Goal: Task Accomplishment & Management: Manage account settings

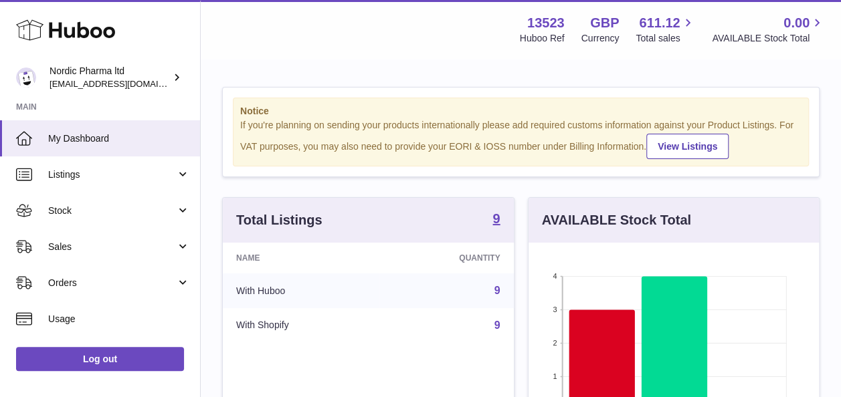
scroll to position [209, 290]
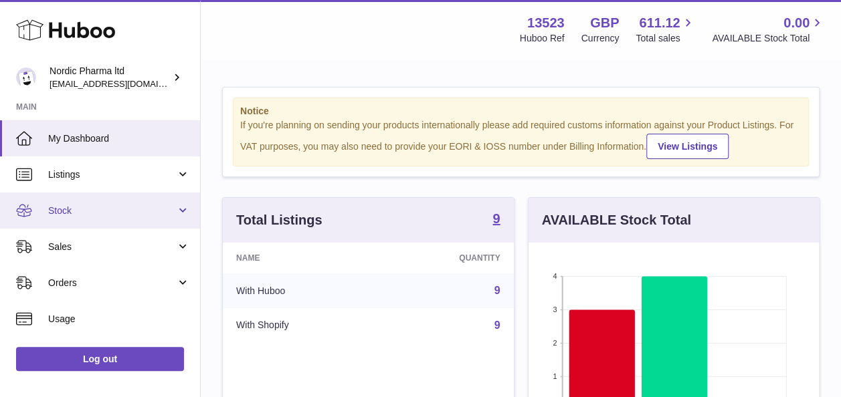
click at [62, 207] on span "Stock" at bounding box center [112, 211] width 128 height 13
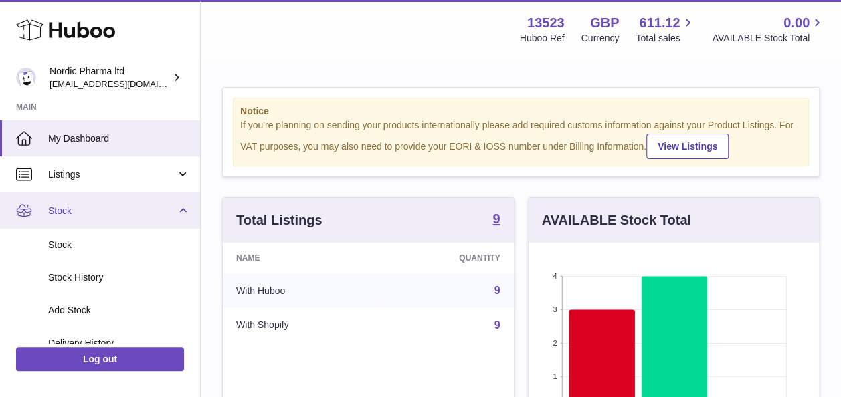
click at [62, 207] on span "Stock" at bounding box center [112, 211] width 128 height 13
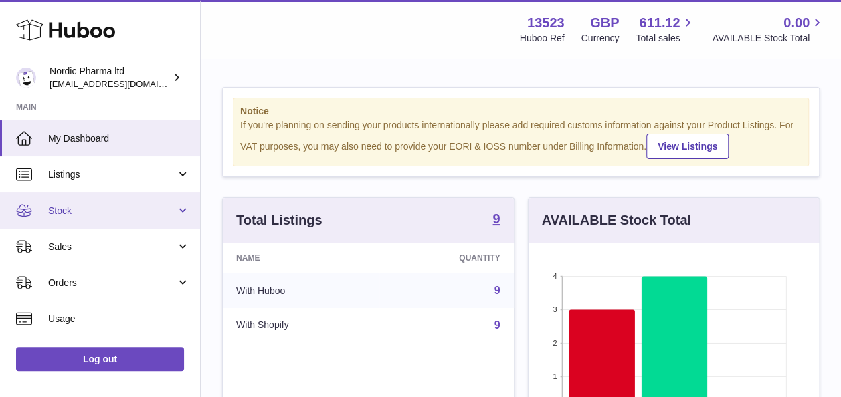
click at [80, 209] on span "Stock" at bounding box center [112, 211] width 128 height 13
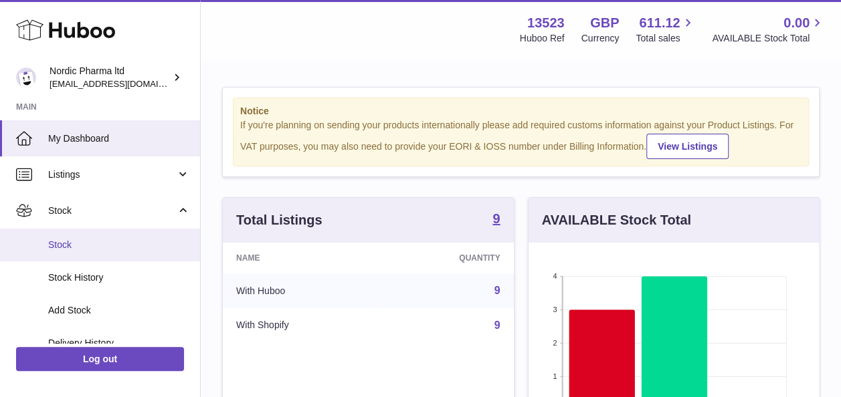
click at [64, 245] on span "Stock" at bounding box center [119, 245] width 142 height 13
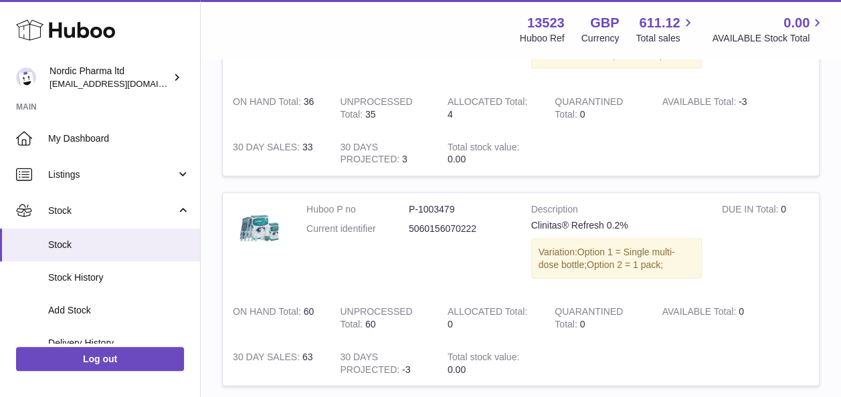
scroll to position [1464, 0]
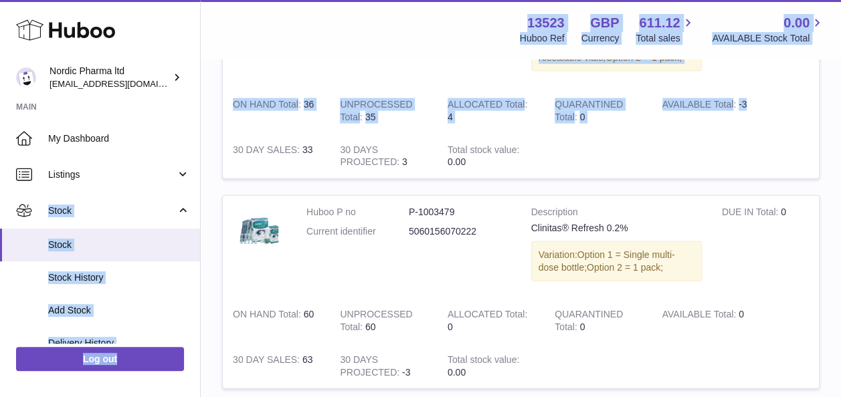
click at [102, 336] on link "Delivery History" at bounding box center [100, 343] width 200 height 33
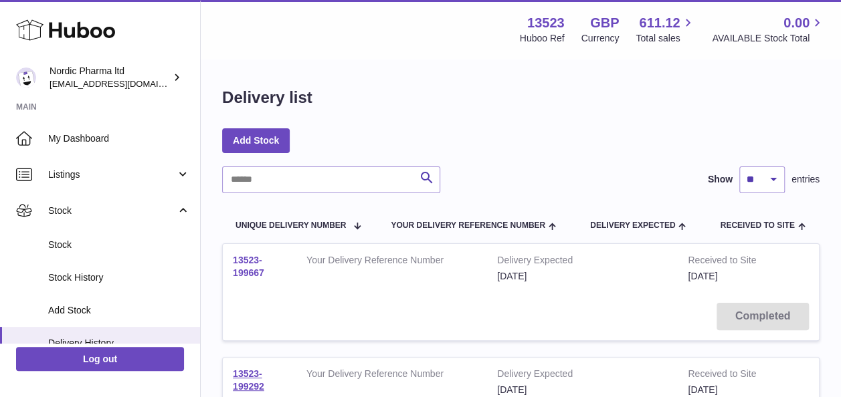
click at [246, 272] on link "13523-199667" at bounding box center [248, 266] width 31 height 23
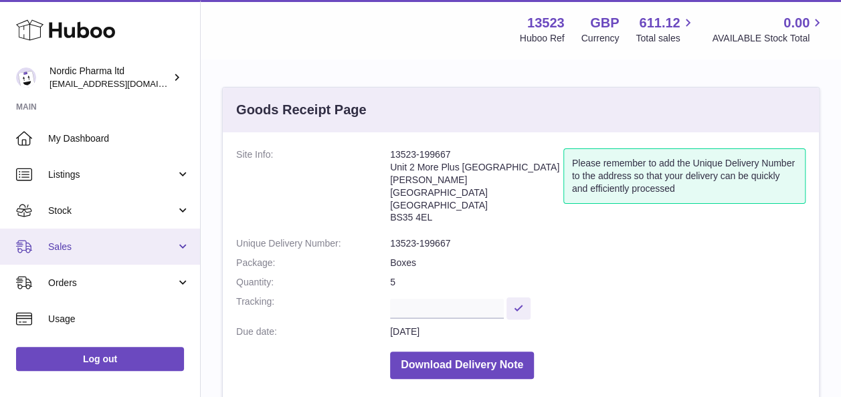
click at [54, 243] on span "Sales" at bounding box center [112, 247] width 128 height 13
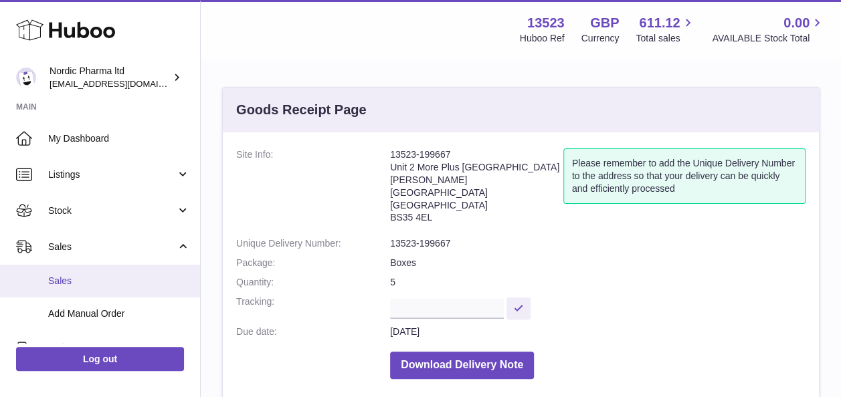
click at [53, 281] on span "Sales" at bounding box center [119, 281] width 142 height 13
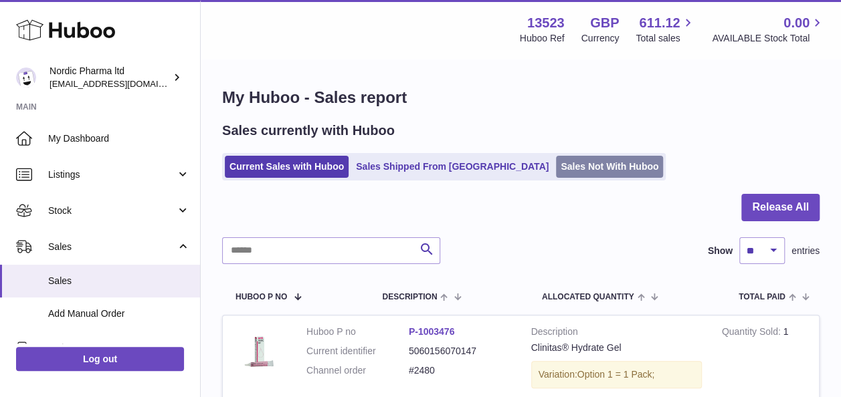
click at [556, 170] on link "Sales Not With Huboo" at bounding box center [609, 167] width 107 height 22
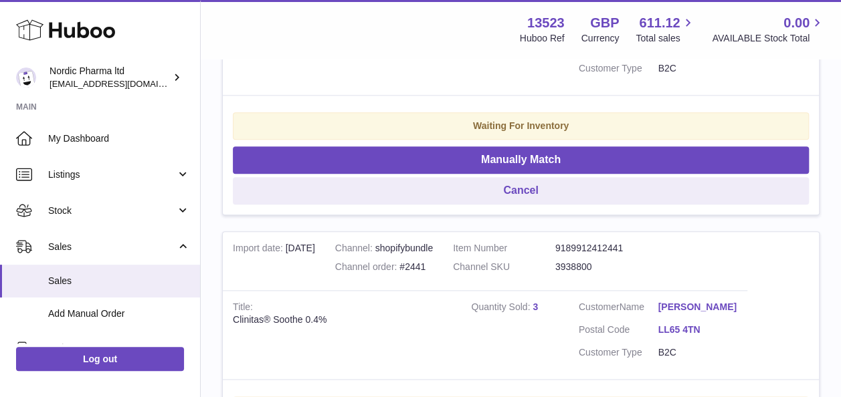
scroll to position [720, 0]
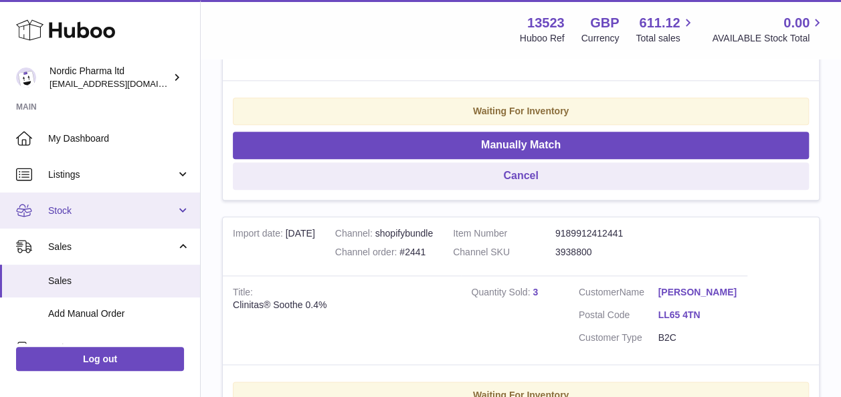
click at [72, 211] on span "Stock" at bounding box center [112, 211] width 128 height 13
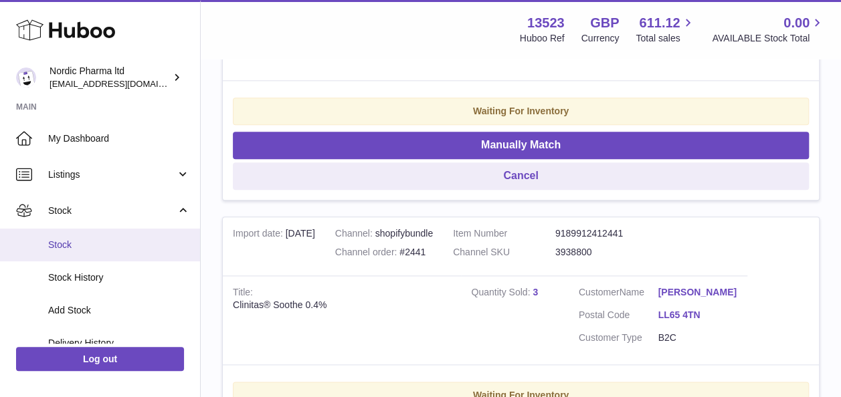
click at [69, 245] on span "Stock" at bounding box center [119, 245] width 142 height 13
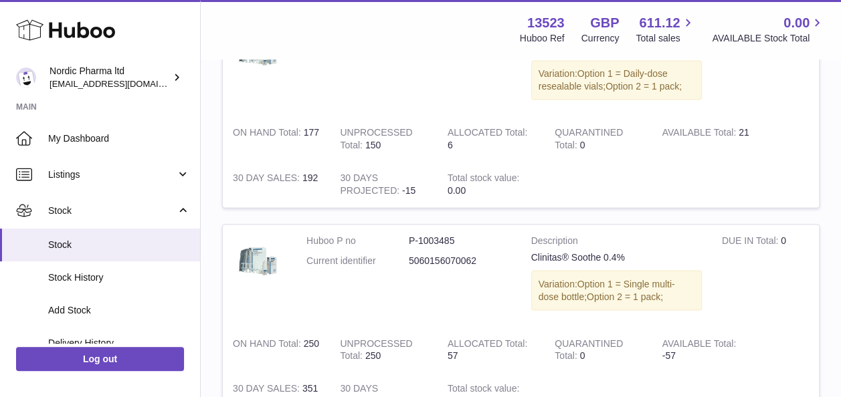
scroll to position [1018, 0]
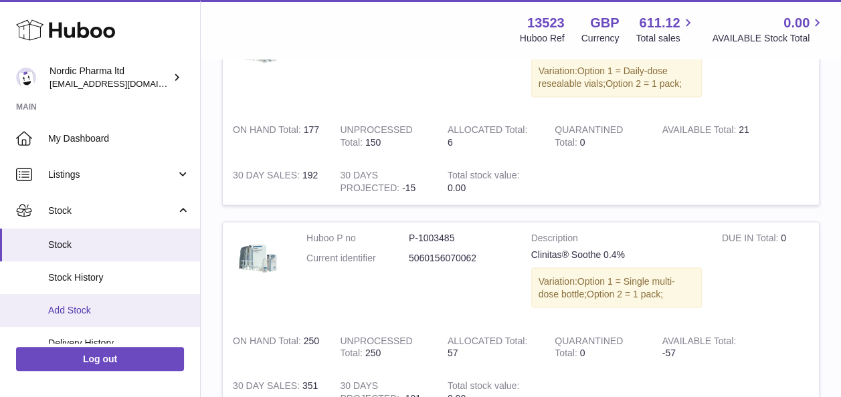
click at [74, 320] on link "Add Stock" at bounding box center [100, 310] width 200 height 33
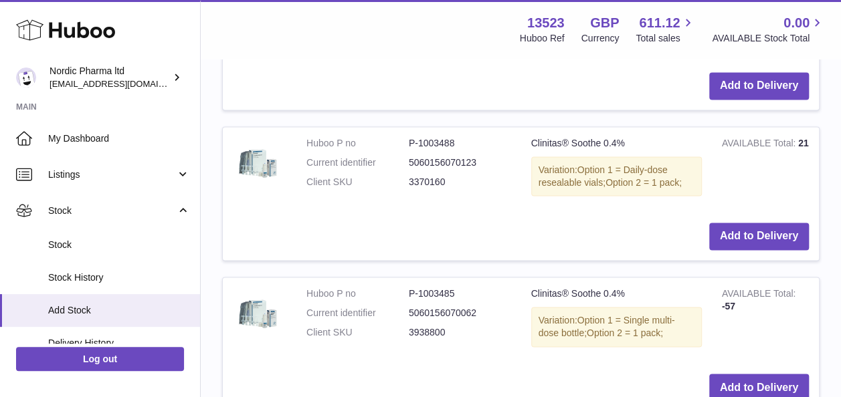
scroll to position [914, 0]
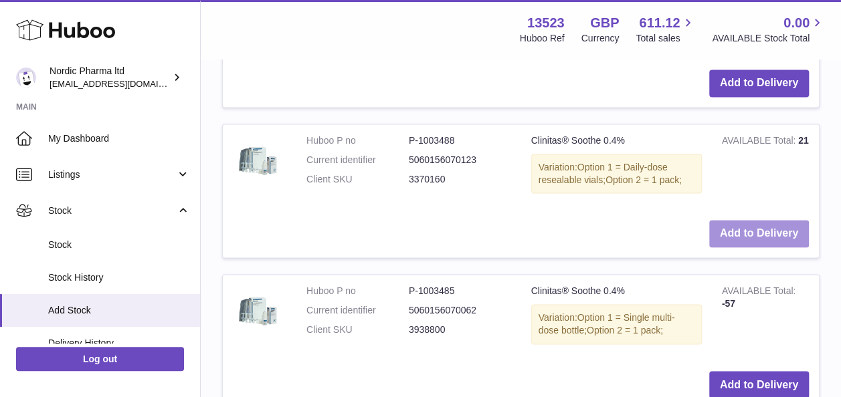
click at [760, 229] on button "Add to Delivery" at bounding box center [759, 233] width 100 height 27
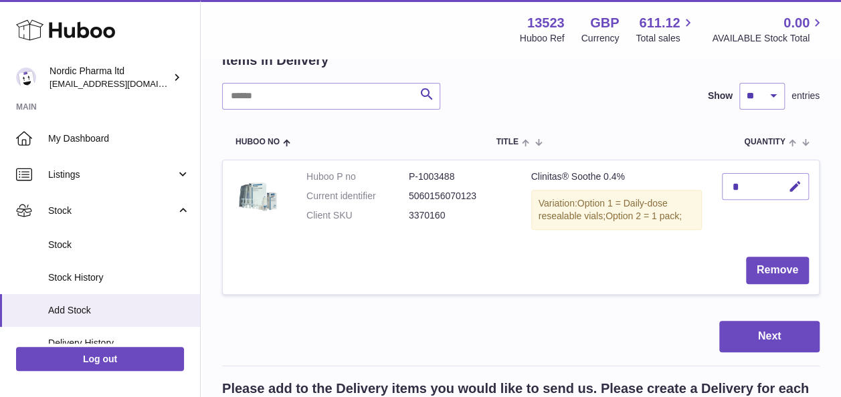
scroll to position [126, 0]
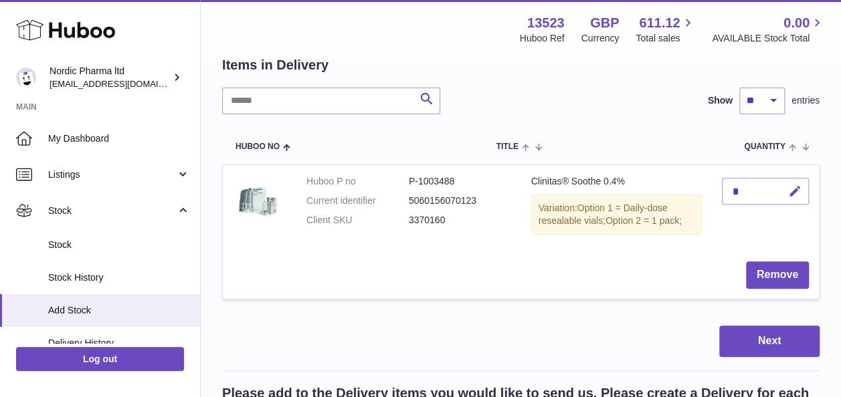
click at [794, 193] on icon "button" at bounding box center [795, 192] width 14 height 14
type input "***"
click at [795, 188] on icon "submit" at bounding box center [795, 191] width 12 height 12
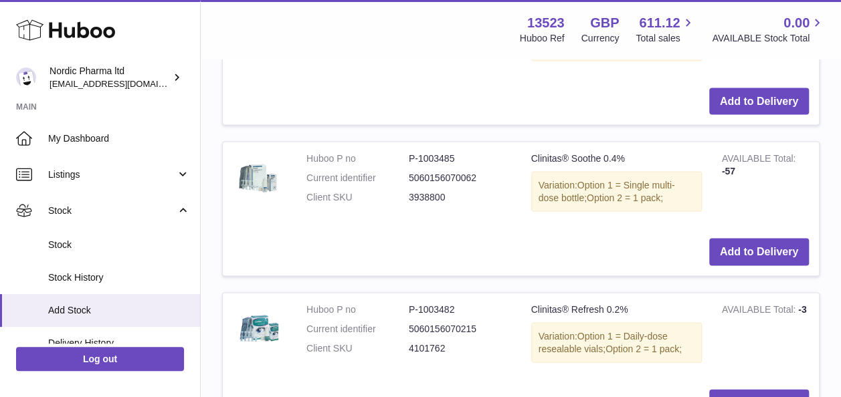
scroll to position [1225, 0]
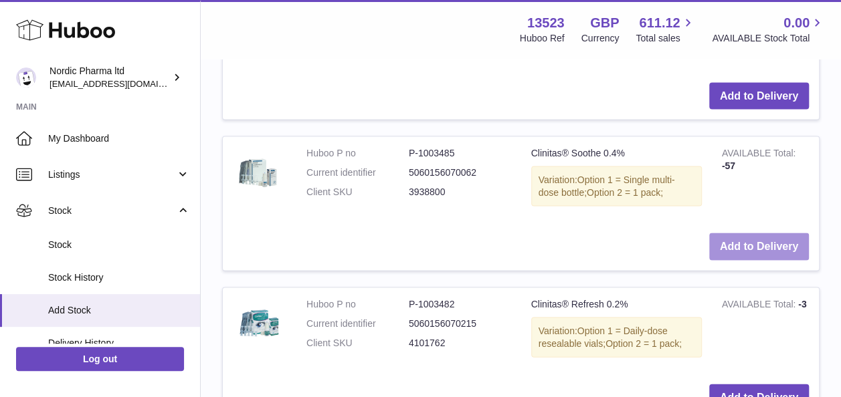
click at [737, 239] on button "Add to Delivery" at bounding box center [759, 246] width 100 height 27
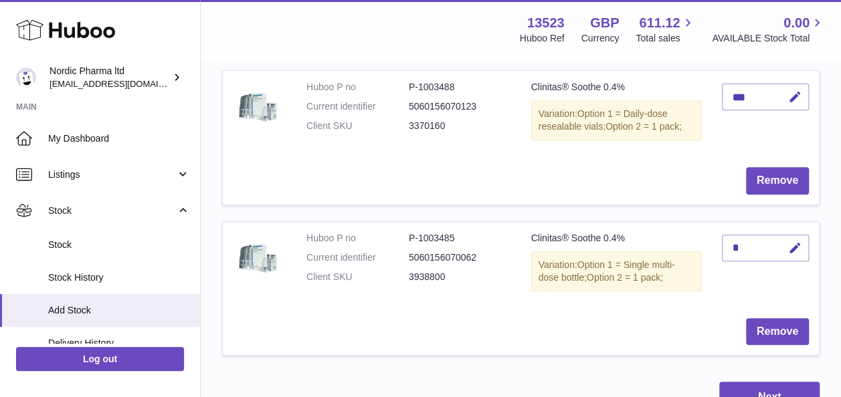
scroll to position [206, 0]
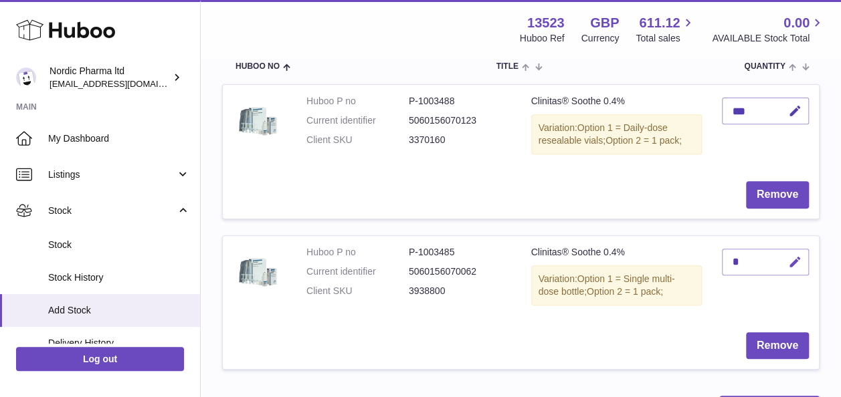
click at [791, 267] on icon "button" at bounding box center [795, 262] width 14 height 14
type input "***"
click at [795, 256] on icon "submit" at bounding box center [795, 262] width 12 height 12
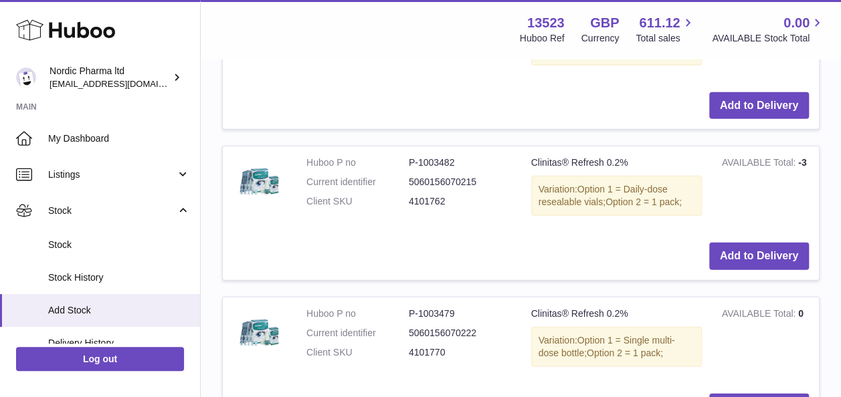
scroll to position [1522, 0]
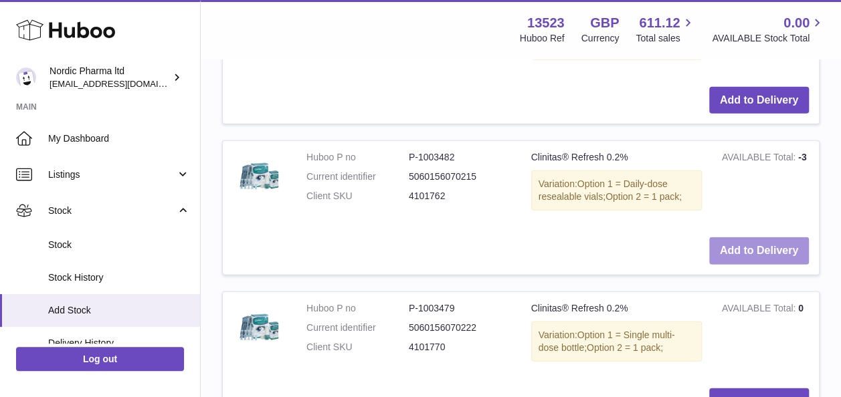
click at [756, 244] on button "Add to Delivery" at bounding box center [759, 250] width 100 height 27
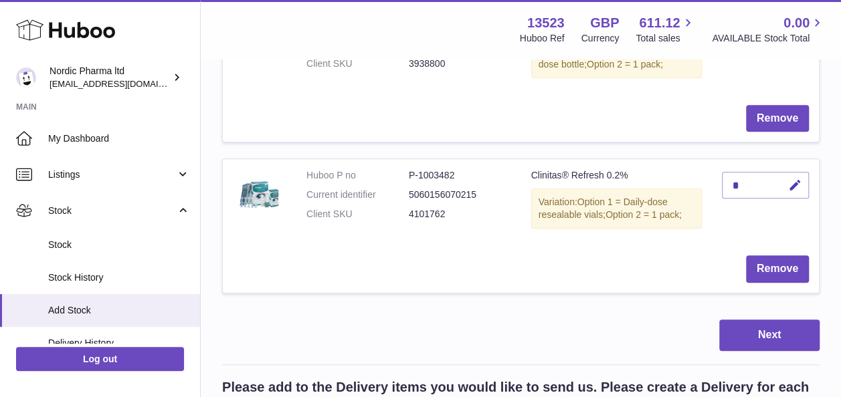
scroll to position [428, 0]
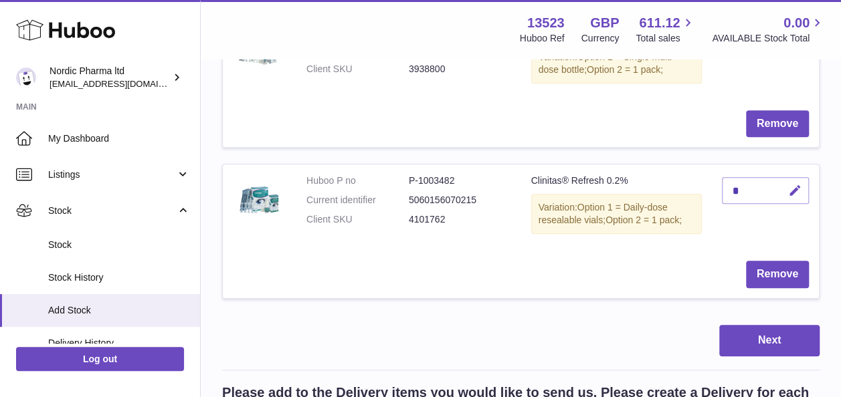
click at [793, 193] on icon "button" at bounding box center [795, 191] width 14 height 14
type input "***"
click at [787, 195] on button "submit" at bounding box center [793, 190] width 25 height 21
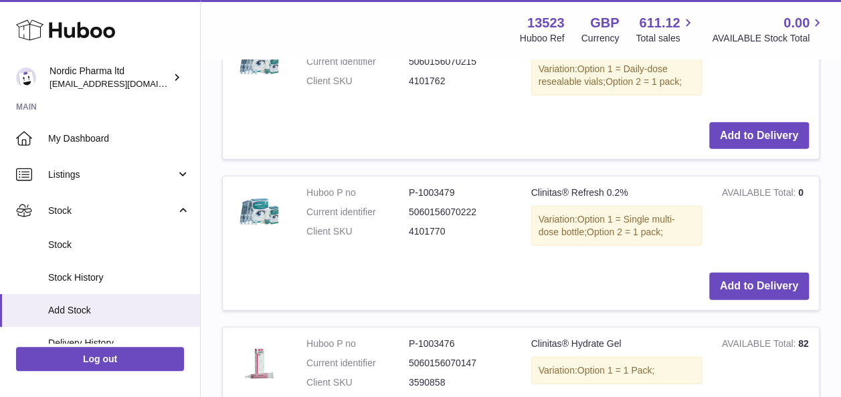
scroll to position [1801, 0]
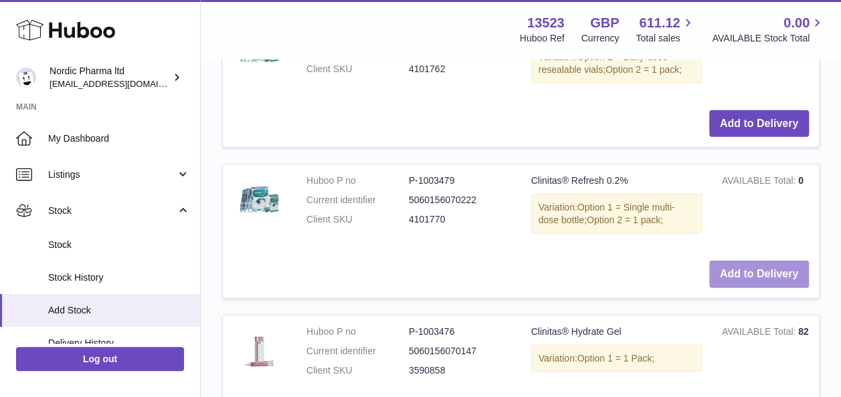
click at [769, 262] on button "Add to Delivery" at bounding box center [759, 274] width 100 height 27
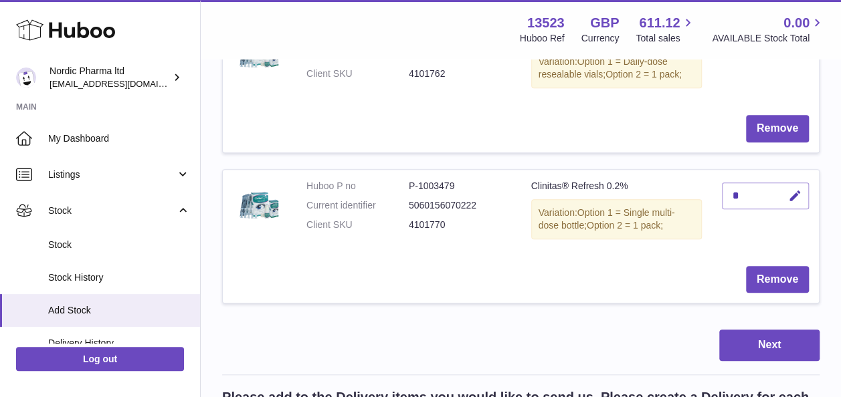
scroll to position [571, 0]
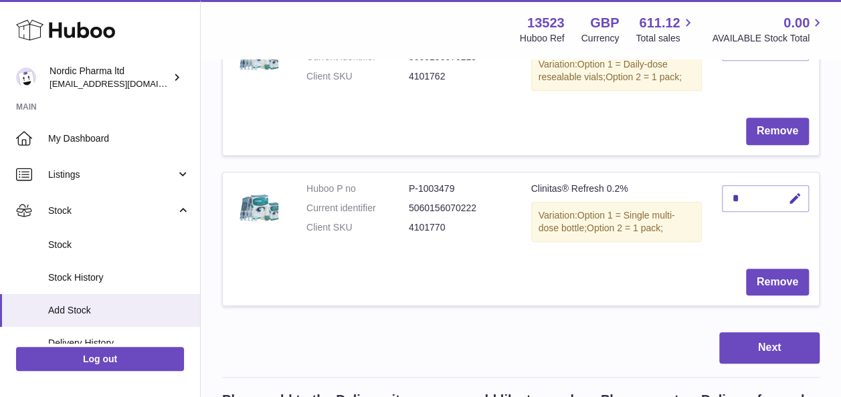
drag, startPoint x: 784, startPoint y: 221, endPoint x: 747, endPoint y: 193, distance: 46.7
click at [747, 193] on td "*" at bounding box center [765, 216] width 107 height 86
click at [747, 193] on div "*" at bounding box center [765, 198] width 87 height 27
click at [737, 195] on div "*" at bounding box center [765, 198] width 87 height 27
click at [795, 195] on icon "button" at bounding box center [795, 199] width 14 height 14
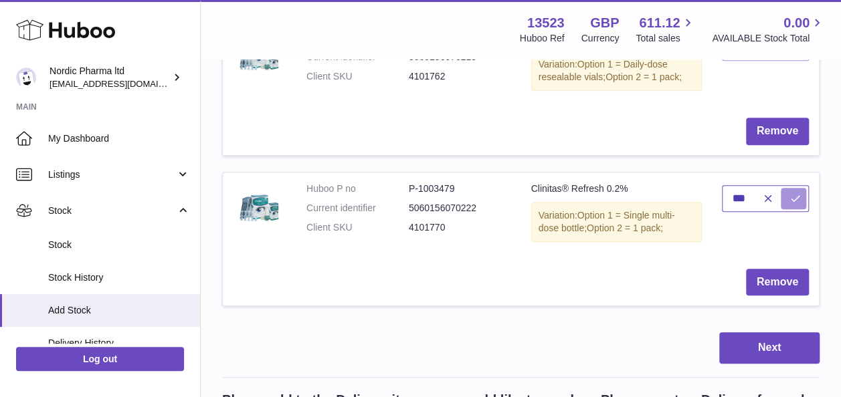
type input "***"
click at [791, 198] on icon "submit" at bounding box center [795, 199] width 12 height 12
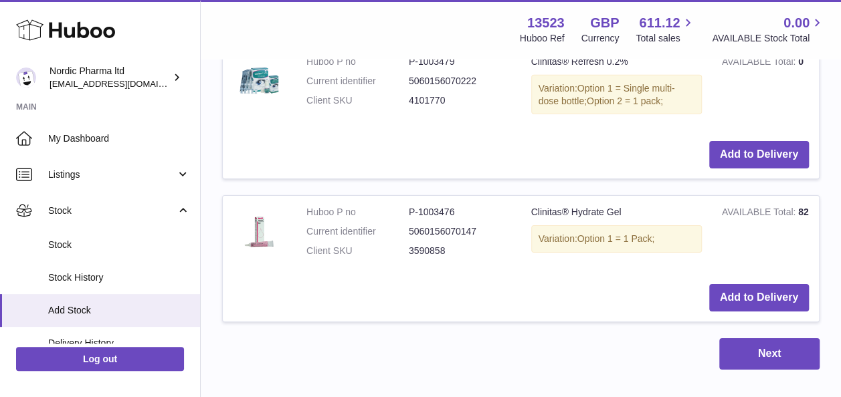
scroll to position [2083, 0]
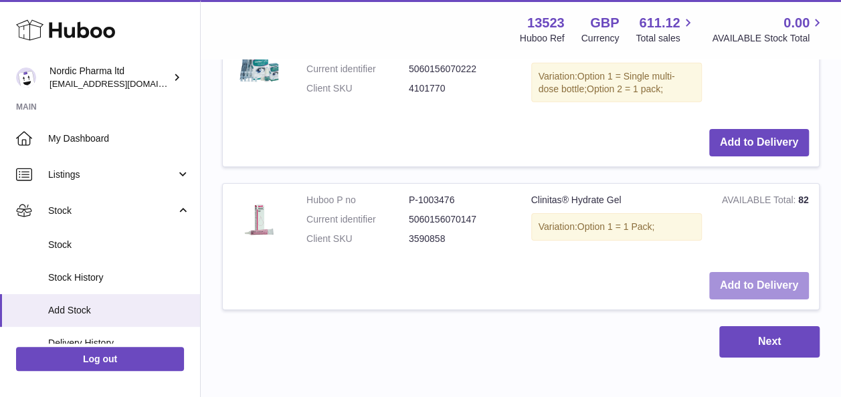
click at [767, 274] on button "Add to Delivery" at bounding box center [759, 285] width 100 height 27
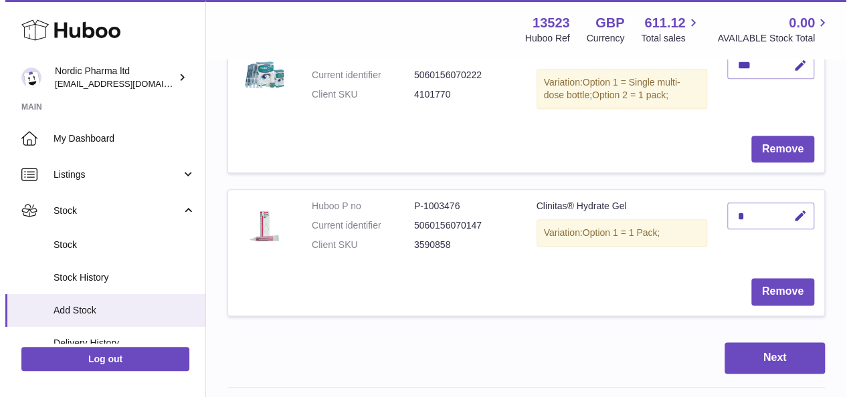
scroll to position [698, 0]
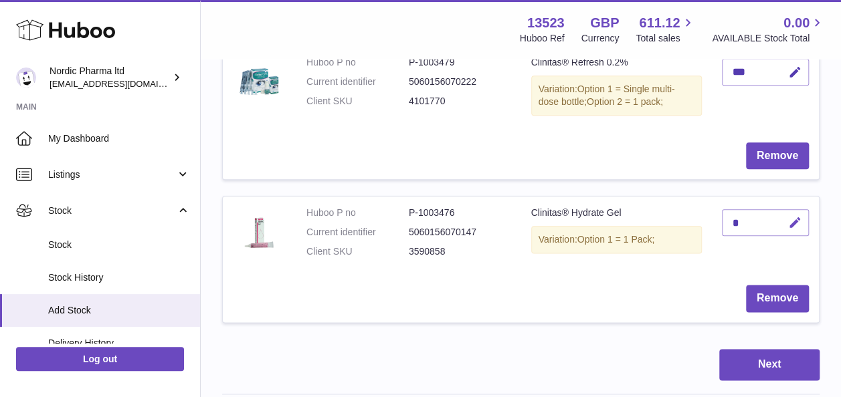
click at [795, 221] on icon "button" at bounding box center [795, 223] width 14 height 14
type input "*"
type input "**"
click at [795, 221] on icon "submit" at bounding box center [795, 223] width 12 height 12
click at [761, 361] on button "Next" at bounding box center [769, 364] width 100 height 31
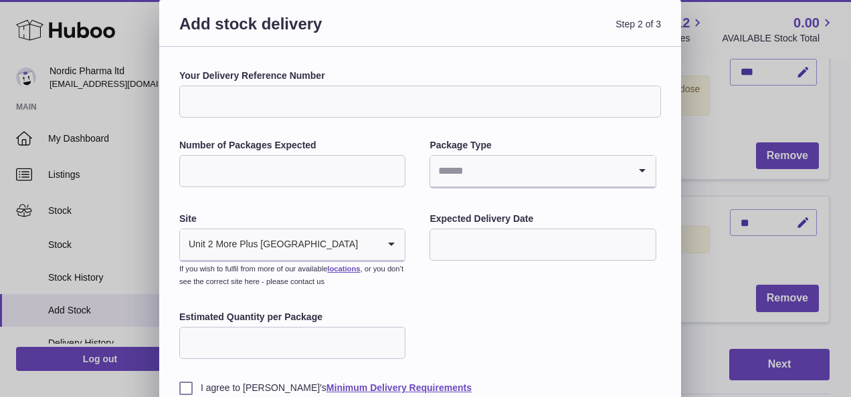
type input "*"
click at [390, 170] on input "*" at bounding box center [292, 171] width 226 height 32
click at [645, 162] on icon "Search for option" at bounding box center [642, 171] width 27 height 31
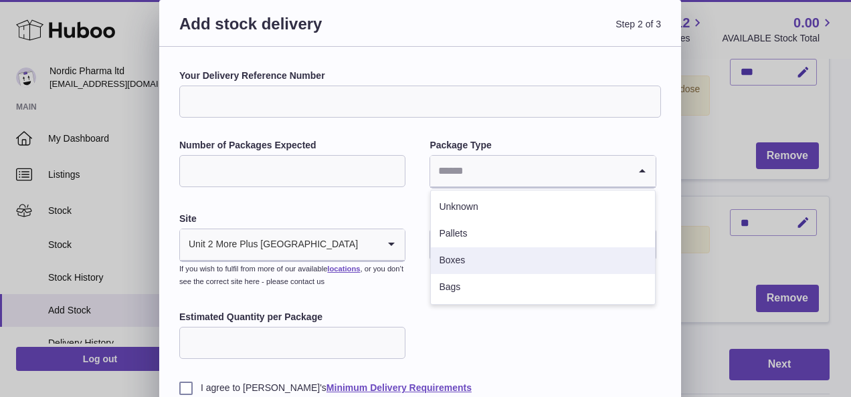
click at [485, 257] on li "Boxes" at bounding box center [542, 260] width 223 height 27
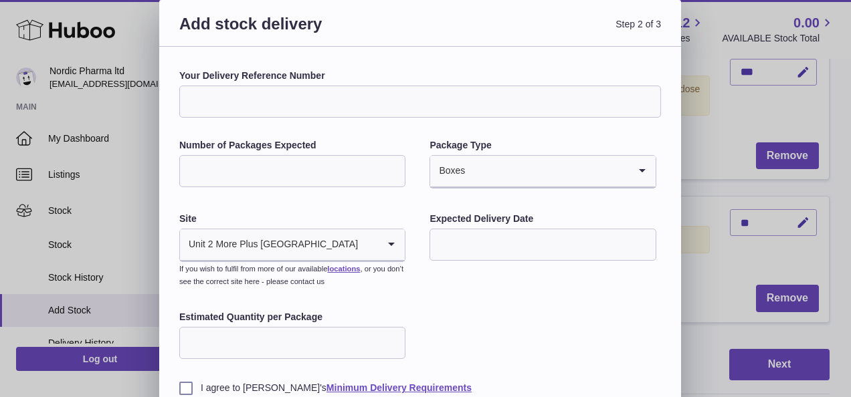
click at [272, 173] on input "**" at bounding box center [292, 171] width 226 height 32
type input "*"
type input "**"
type input "*"
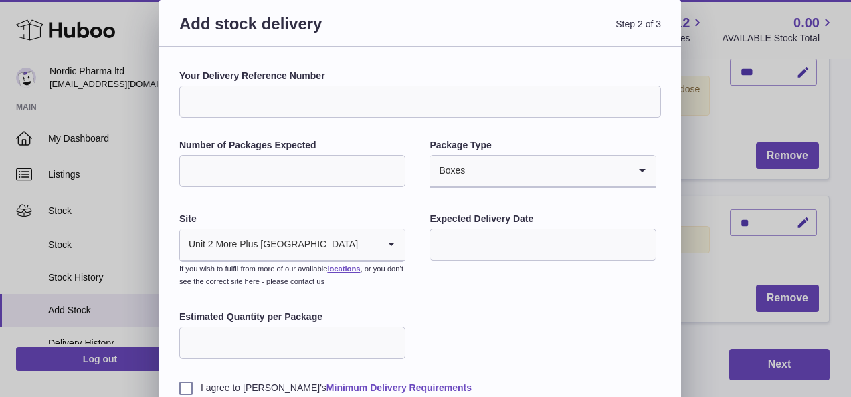
click at [185, 387] on label "I agree to Huboo's Minimum Delivery Requirements" at bounding box center [420, 388] width 482 height 13
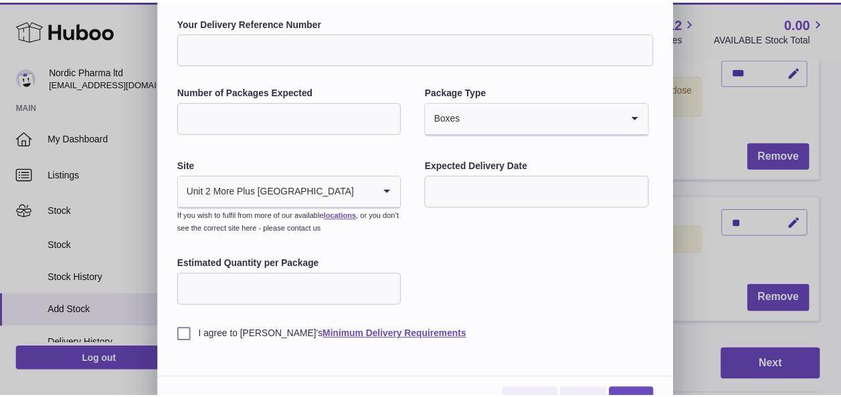
scroll to position [79, 0]
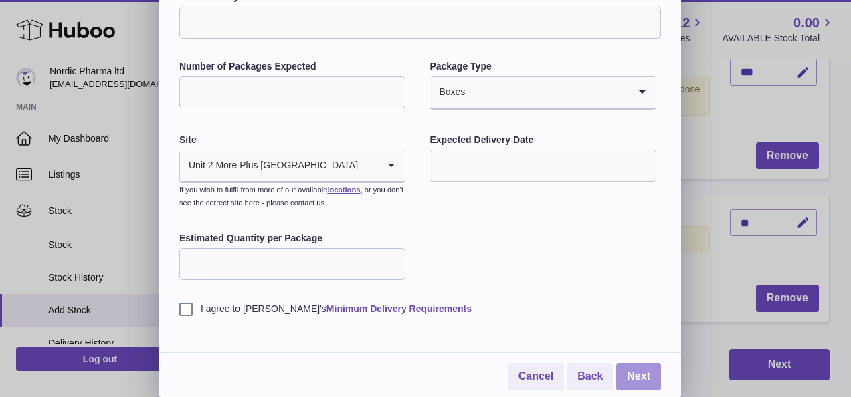
click at [637, 371] on link "Next" at bounding box center [638, 376] width 45 height 27
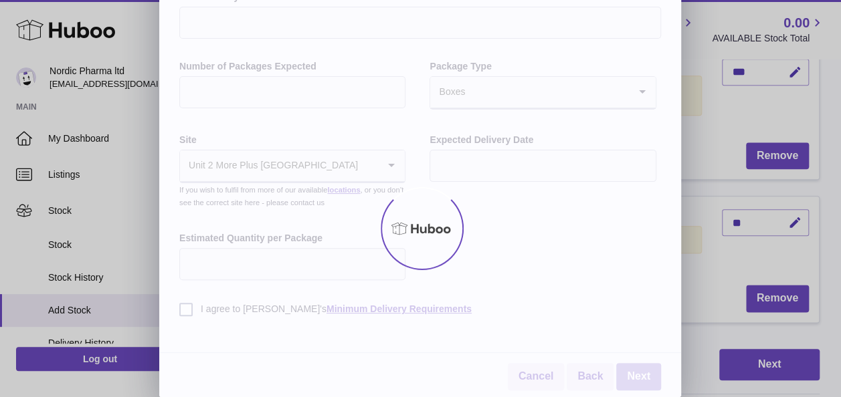
scroll to position [0, 0]
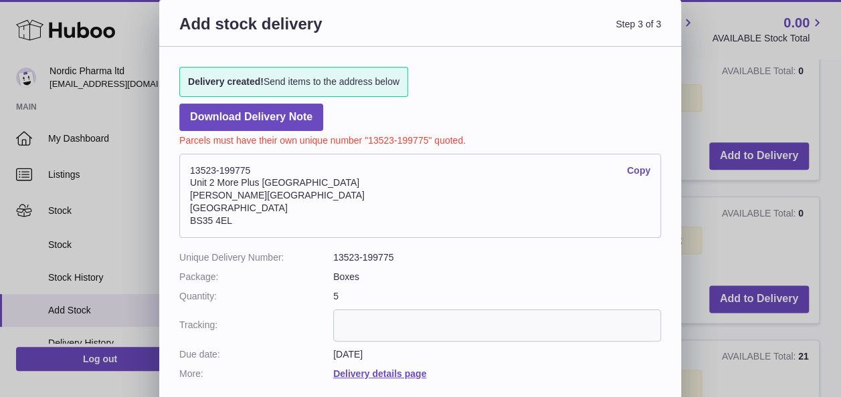
drag, startPoint x: 191, startPoint y: 171, endPoint x: 245, endPoint y: 219, distance: 72.0
click at [245, 219] on address "13523-199775 Copy Unit 2 More Plus Central Park Hudson Ave Severn Beach BS35 4EL" at bounding box center [420, 196] width 482 height 84
drag, startPoint x: 245, startPoint y: 219, endPoint x: 225, endPoint y: 205, distance: 24.3
copy address "13523-199775 Copy Unit 2 More Plus Central Park Hudson Ave Severn Beach BS35 4EL"
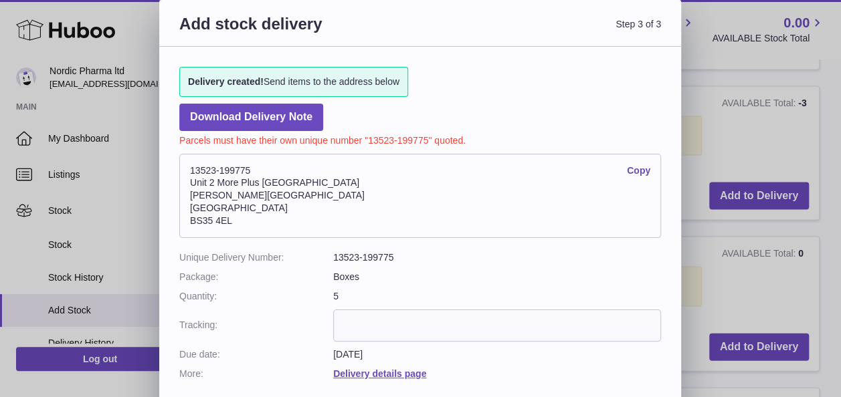
scroll to position [1280, 0]
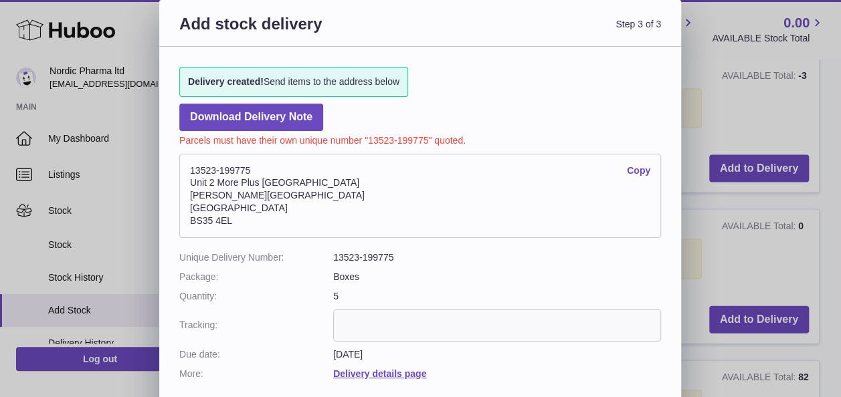
click at [582, 368] on dd "Delivery details page" at bounding box center [497, 374] width 328 height 13
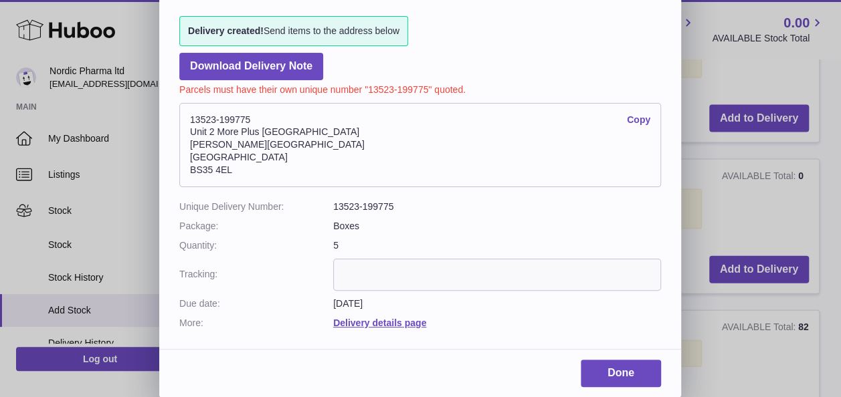
scroll to position [1334, 0]
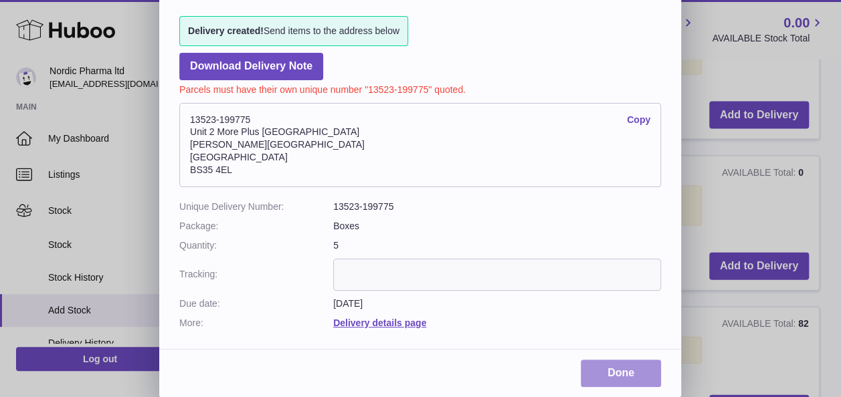
click at [621, 370] on link "Done" at bounding box center [621, 373] width 80 height 27
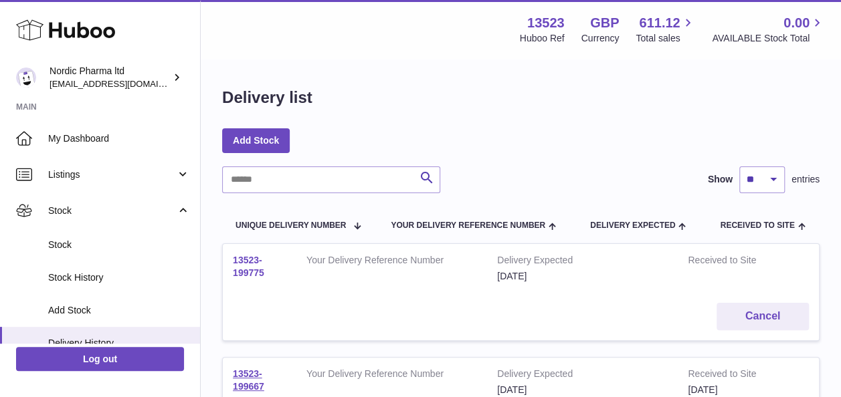
click at [247, 272] on link "13523-199775" at bounding box center [248, 266] width 31 height 23
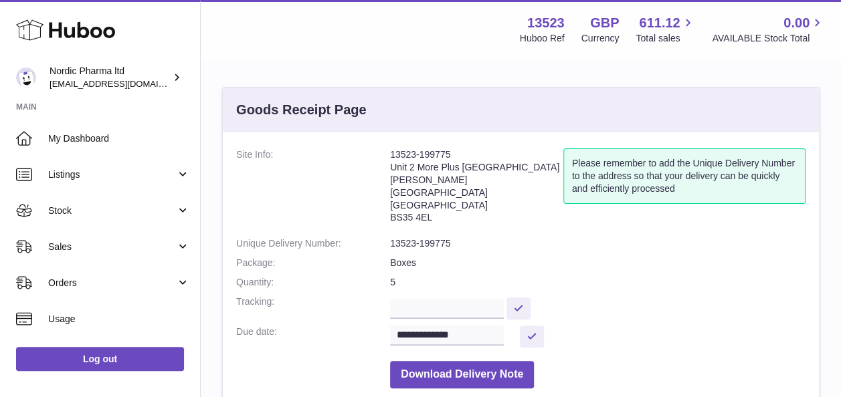
drag, startPoint x: 391, startPoint y: 165, endPoint x: 447, endPoint y: 199, distance: 66.1
click at [447, 199] on address "13523-199775 Unit 2 More Plus [STREET_ADDRESS][PERSON_NAME]" at bounding box center [476, 189] width 173 height 82
drag, startPoint x: 447, startPoint y: 199, endPoint x: 433, endPoint y: 198, distance: 13.4
copy address "Unit 2 More [GEOGRAPHIC_DATA][STREET_ADDRESS][PERSON_NAME]"
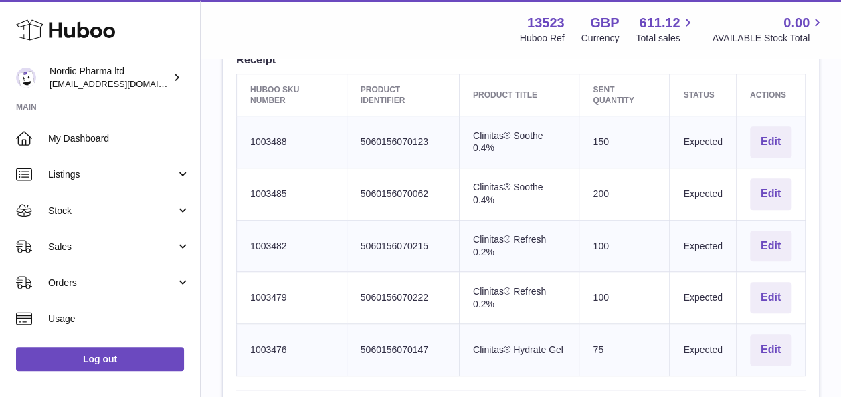
scroll to position [403, 0]
